Goal: Task Accomplishment & Management: Complete application form

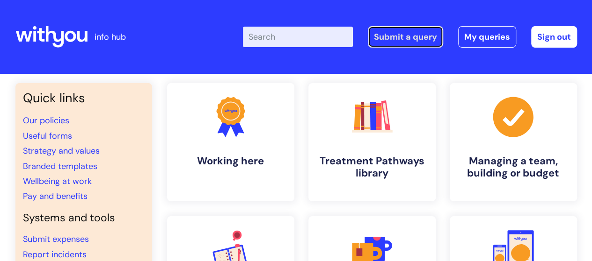
click at [410, 40] on link "Submit a query" at bounding box center [405, 37] width 75 height 22
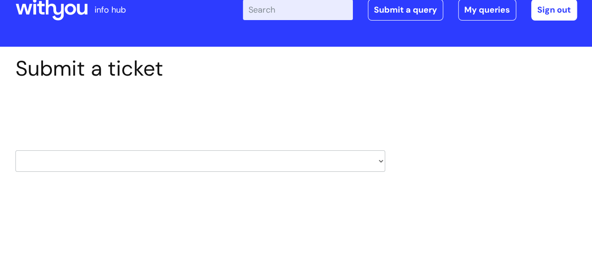
scroll to position [47, 0]
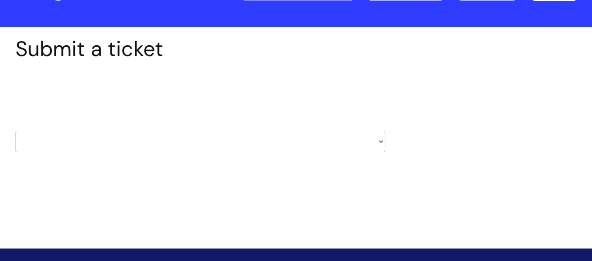
click at [380, 140] on select "HR / People IT and Support Clinical Drug Alerts Finance Accounts Data Support T…" at bounding box center [199, 142] width 369 height 22
select select "it_and_support"
click at [15, 131] on select "HR / People IT and Support Clinical Drug Alerts Finance Accounts Data Support T…" at bounding box center [199, 142] width 369 height 22
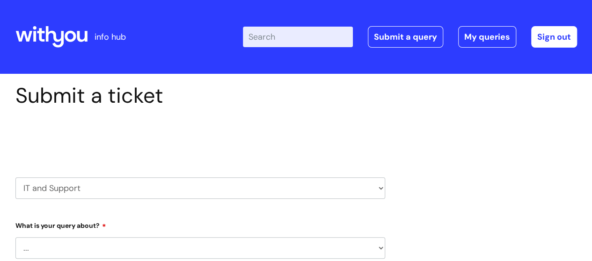
select select "80004286532"
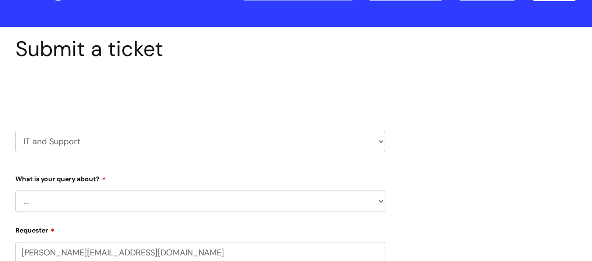
click at [200, 204] on select "... Mobile Phone Reset & MFA Accounts, Starters and Leavers IT Hardware issue I…" at bounding box center [199, 202] width 369 height 22
select select "Accounts, Starters and Leavers"
click at [15, 191] on select "... Mobile Phone Reset & MFA Accounts, Starters and Leavers IT Hardware issue I…" at bounding box center [199, 202] width 369 height 22
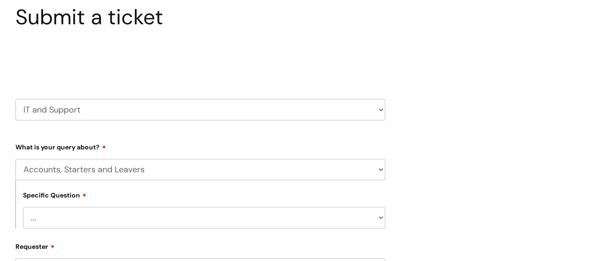
scroll to position [94, 0]
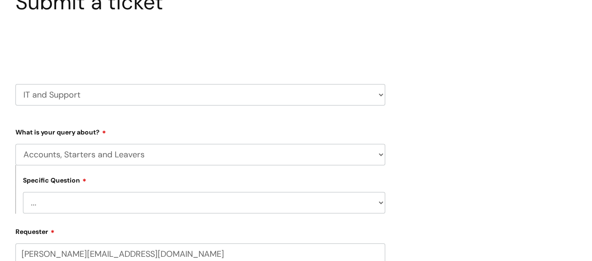
click at [381, 205] on select "... I have a new starter I have a leaver I need to make a change to an account …" at bounding box center [204, 203] width 362 height 22
select select "I have a leaver"
click at [23, 193] on select "... I have a new starter I have a leaver I need to make a change to an account …" at bounding box center [204, 203] width 362 height 22
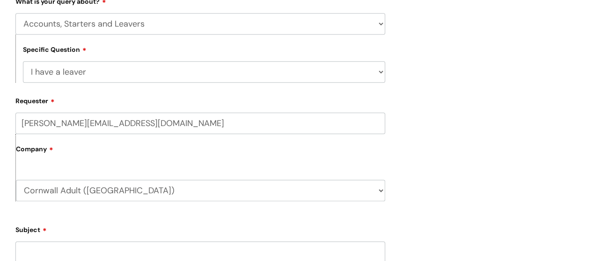
scroll to position [281, 0]
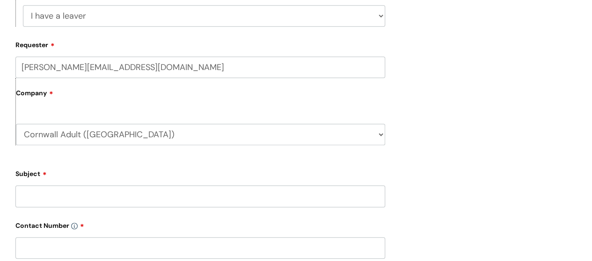
click at [190, 199] on input "Subject" at bounding box center [199, 197] width 369 height 22
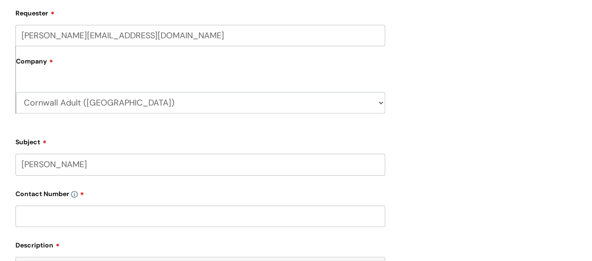
scroll to position [327, 0]
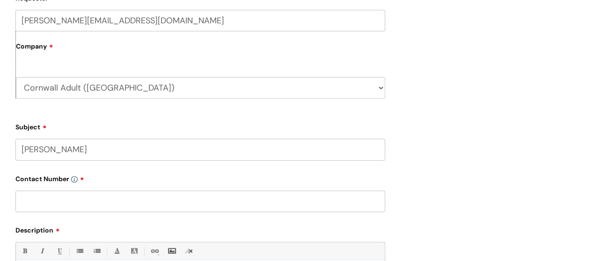
type input "[PERSON_NAME]"
click at [132, 206] on input "text" at bounding box center [199, 202] width 369 height 22
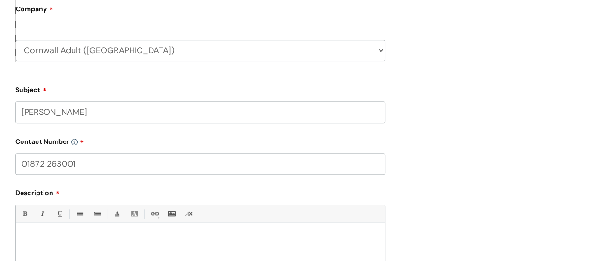
scroll to position [421, 0]
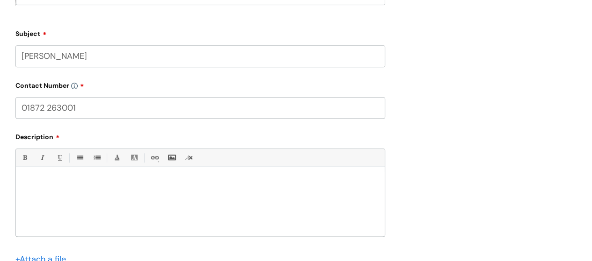
type input "01872 263001"
click at [118, 192] on div at bounding box center [200, 204] width 368 height 65
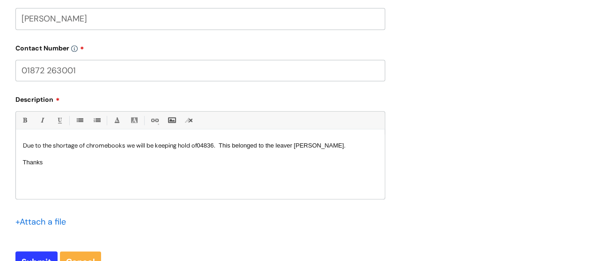
scroll to position [514, 0]
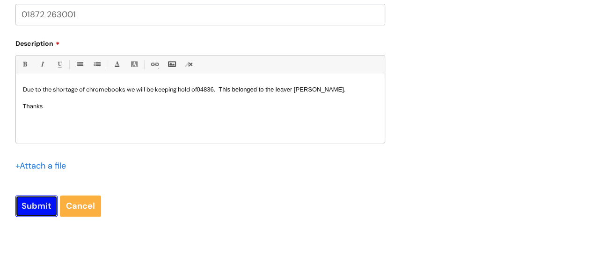
click at [30, 201] on input "Submit" at bounding box center [36, 206] width 42 height 22
type input "Please Wait..."
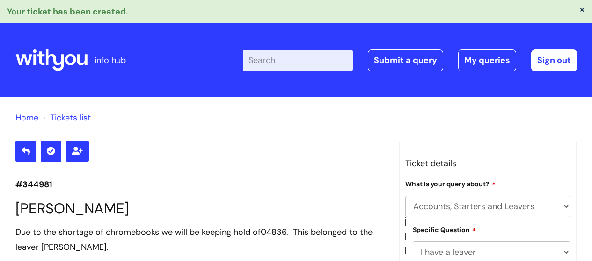
select select "Accounts, Starters and Leavers"
select select "I have a leaver"
